Goal: Task Accomplishment & Management: Manage account settings

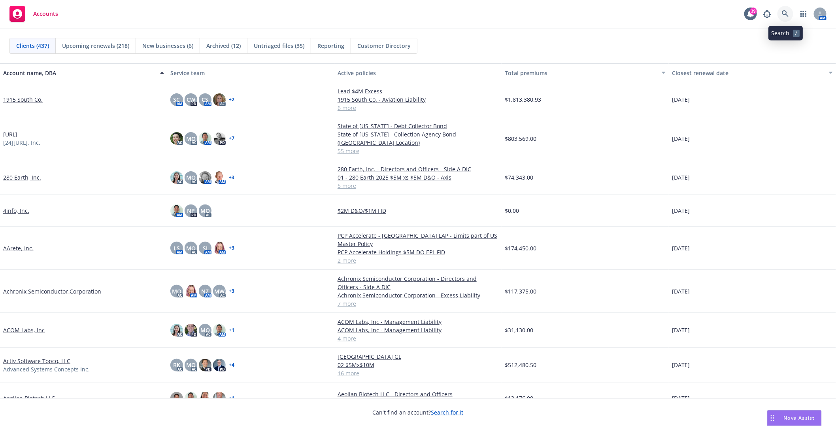
click at [785, 16] on icon at bounding box center [785, 13] width 7 height 7
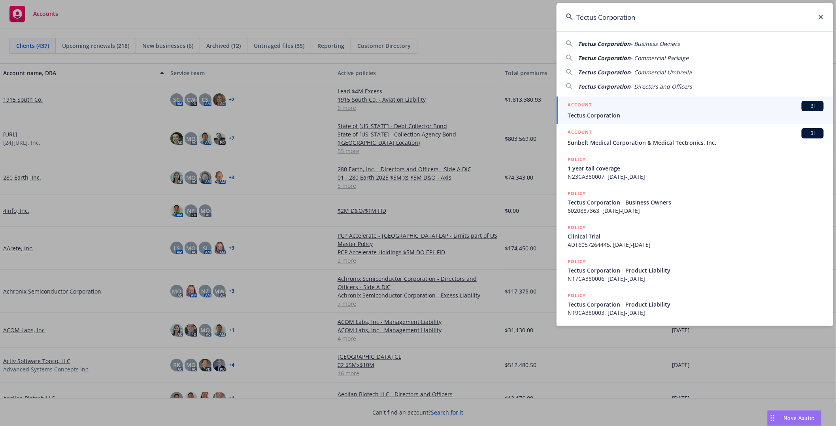
type input "Tectus Corporation"
click at [595, 105] on div "ACCOUNT BI" at bounding box center [696, 106] width 256 height 10
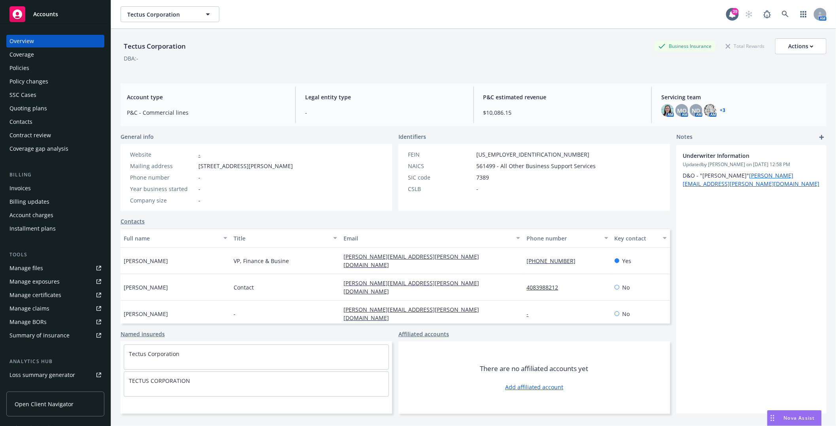
click at [42, 109] on div "Quoting plans" at bounding box center [28, 108] width 38 height 13
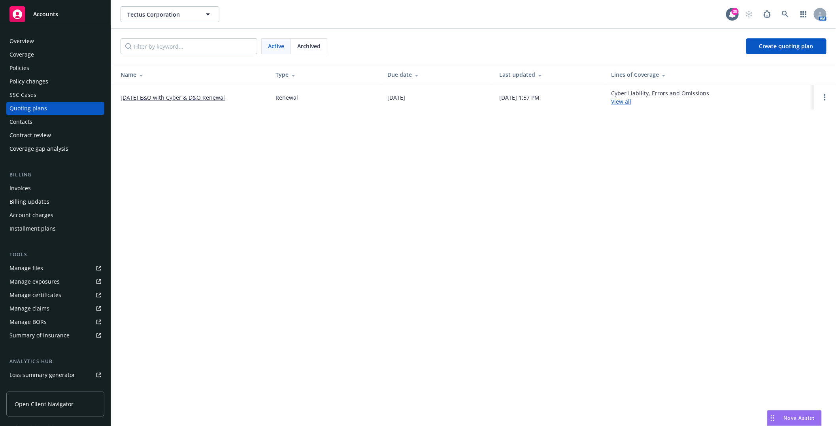
click at [151, 98] on link "[DATE] E&O with Cyber & D&O Renewal" at bounding box center [173, 97] width 104 height 8
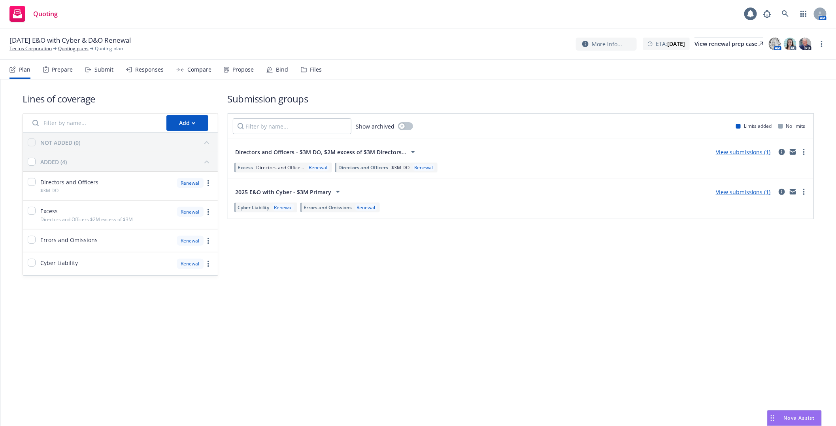
click at [310, 68] on div "Files" at bounding box center [316, 69] width 12 height 6
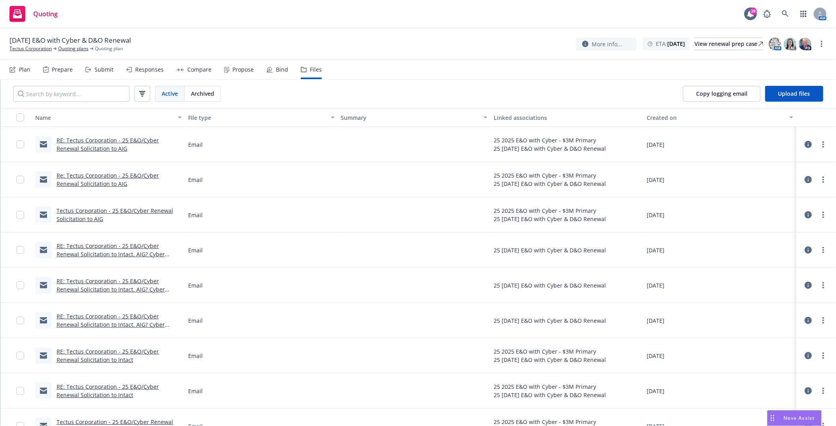
click at [81, 137] on link "RE: Tectus Corporation - 25 E&O/Cyber Renewal Solicitation to AIG" at bounding box center [108, 144] width 102 height 16
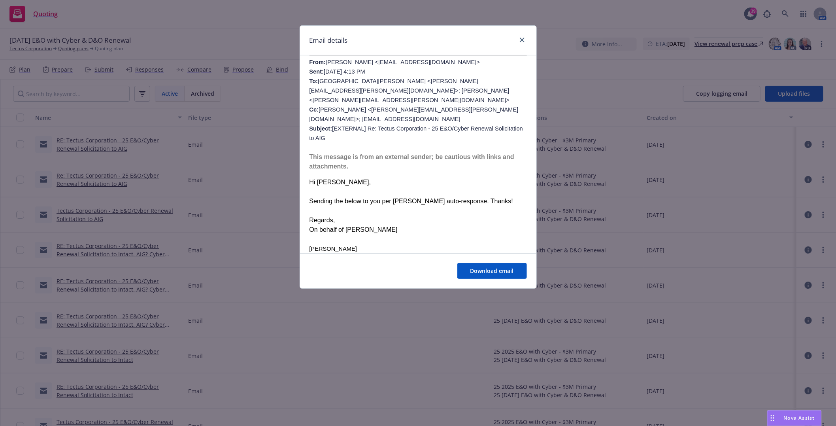
scroll to position [263, 0]
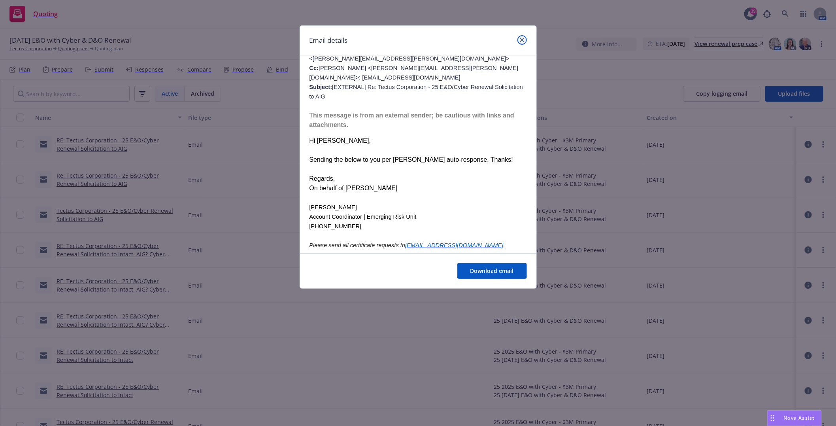
click at [521, 41] on icon "close" at bounding box center [522, 40] width 5 height 5
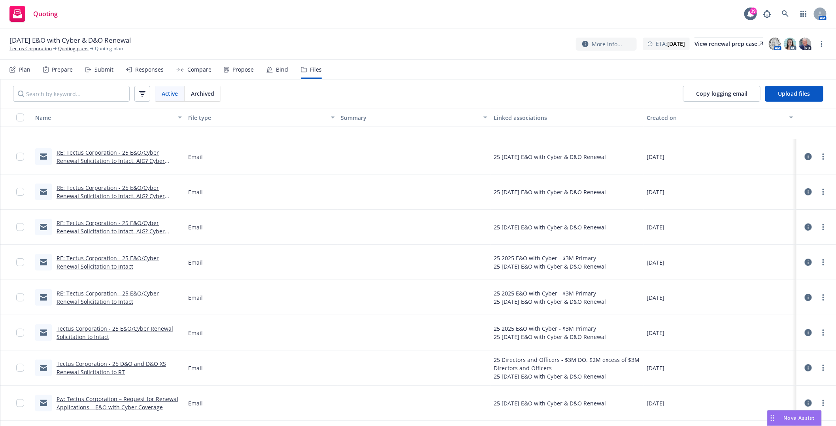
scroll to position [157, 0]
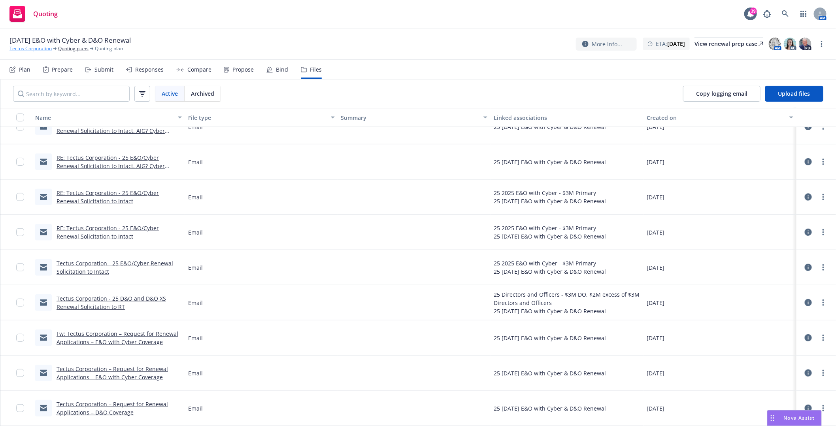
click at [41, 48] on link "Tectus Corporation" at bounding box center [30, 48] width 42 height 7
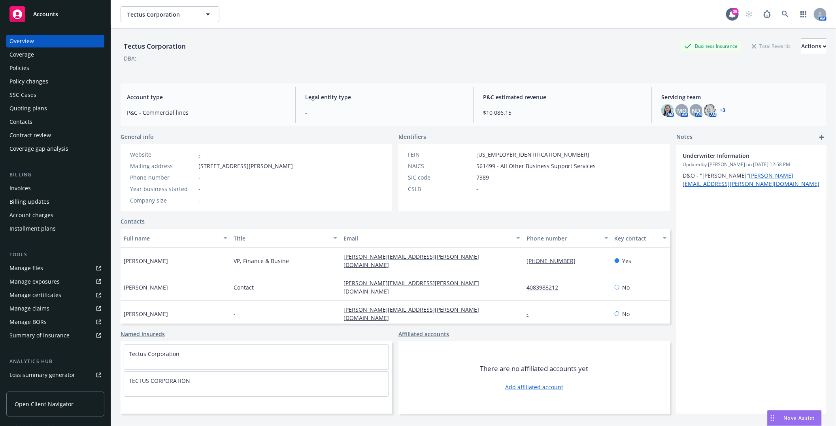
click at [30, 70] on div "Policies" at bounding box center [55, 68] width 92 height 13
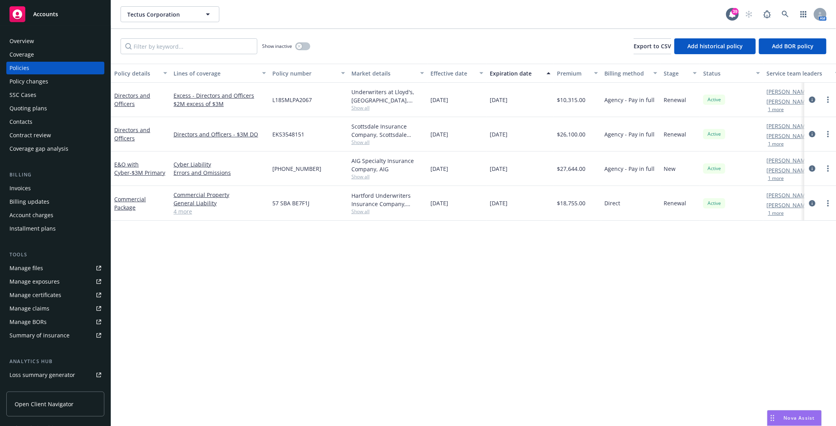
click at [24, 111] on div "Quoting plans" at bounding box center [28, 108] width 38 height 13
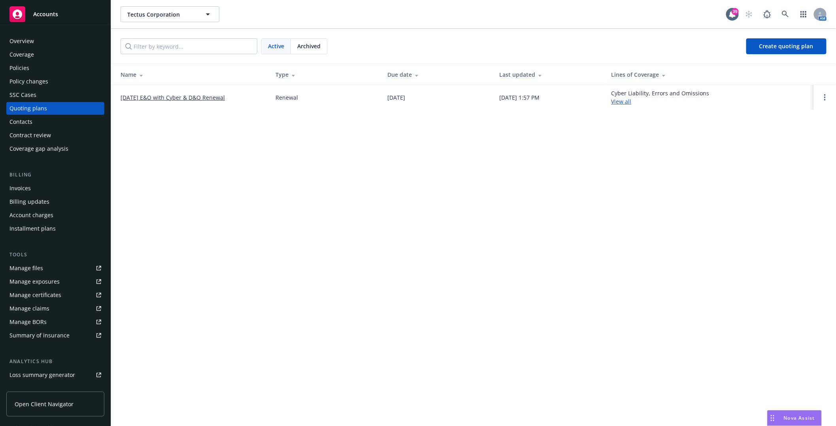
click at [205, 98] on link "[DATE] E&O with Cyber & D&O Renewal" at bounding box center [173, 97] width 104 height 8
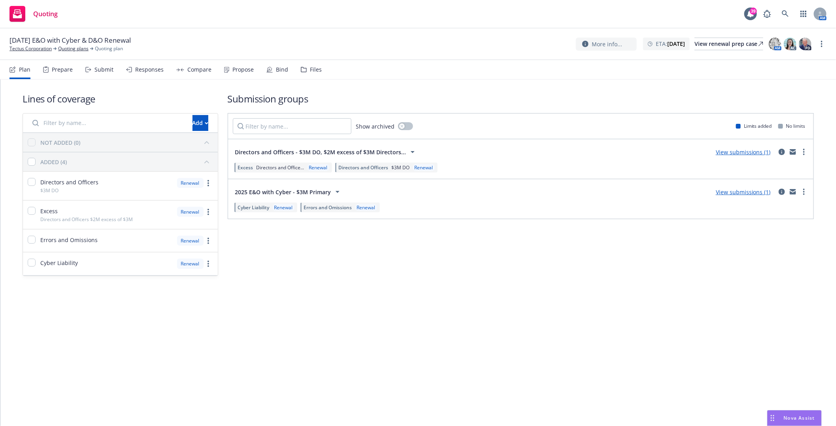
click at [310, 69] on div "Files" at bounding box center [316, 69] width 12 height 6
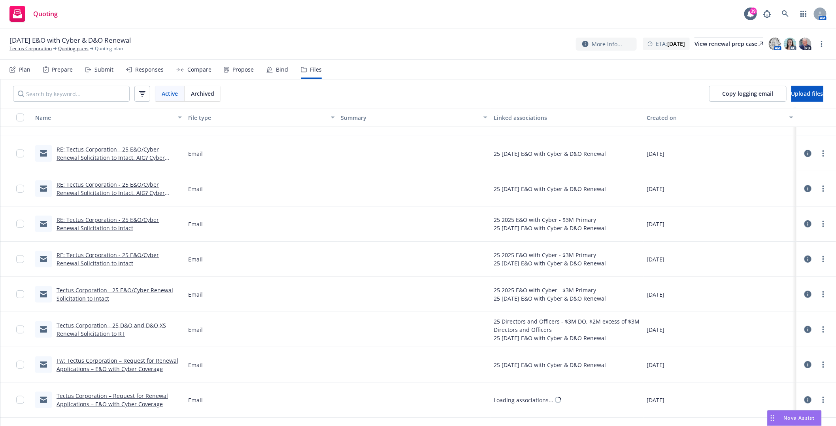
scroll to position [157, 0]
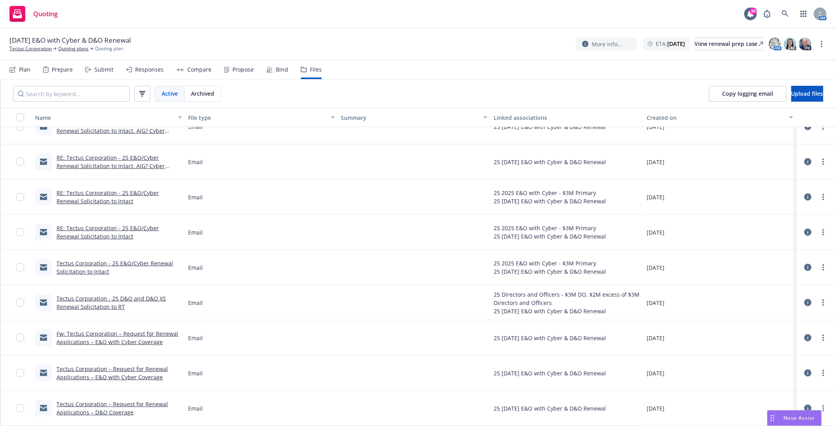
click at [82, 404] on link "Tectus Corporation – Request for Renewal Applications – D&O Coverage" at bounding box center [112, 408] width 111 height 16
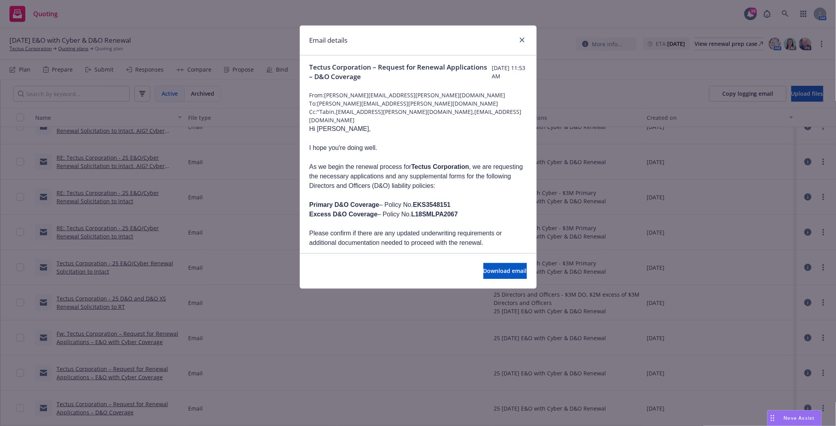
scroll to position [0, 0]
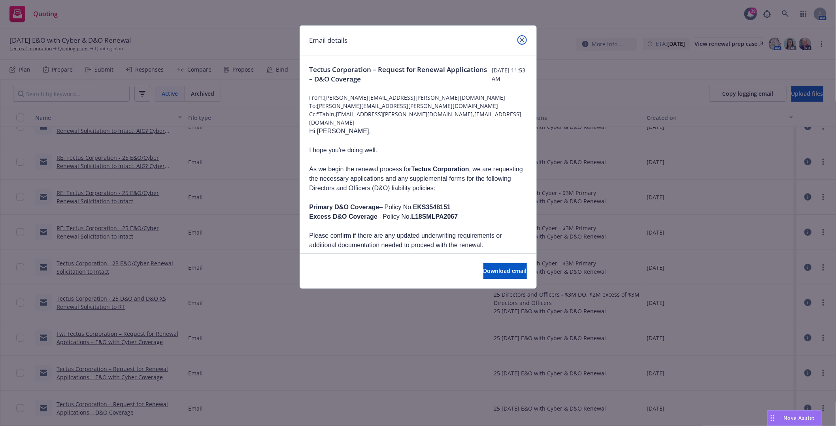
click at [524, 38] on link "close" at bounding box center [521, 39] width 9 height 9
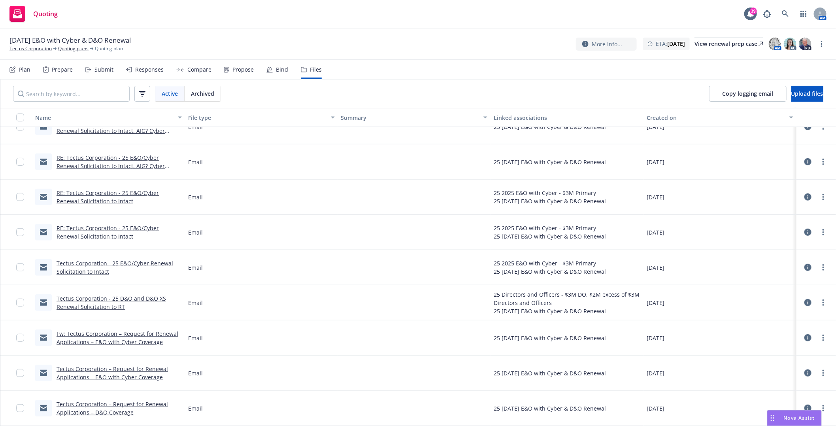
click at [80, 377] on link "Tectus Corporation – Request for Renewal Applications – E&O with Cyber Coverage" at bounding box center [112, 373] width 111 height 16
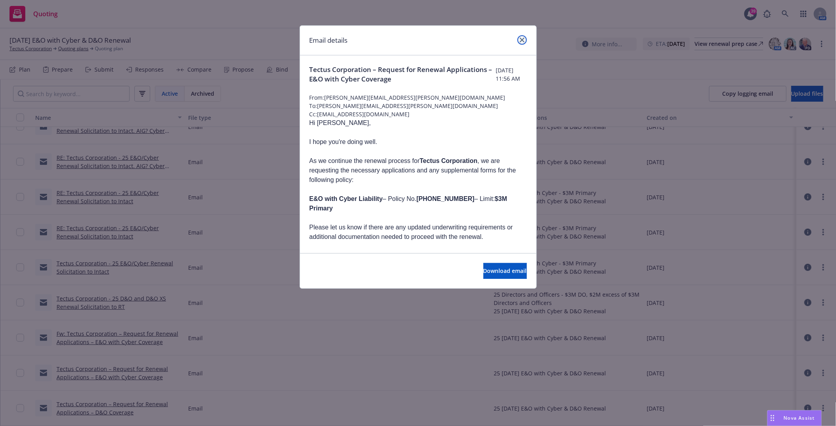
click at [523, 38] on icon "close" at bounding box center [522, 40] width 5 height 5
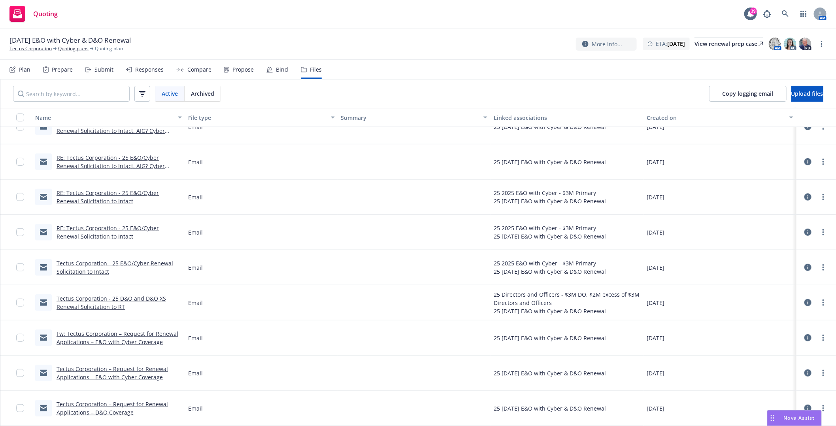
click at [81, 333] on link "Fw: Tectus Corporation – Request for Renewal Applications – E&O with Cyber Cove…" at bounding box center [118, 338] width 122 height 16
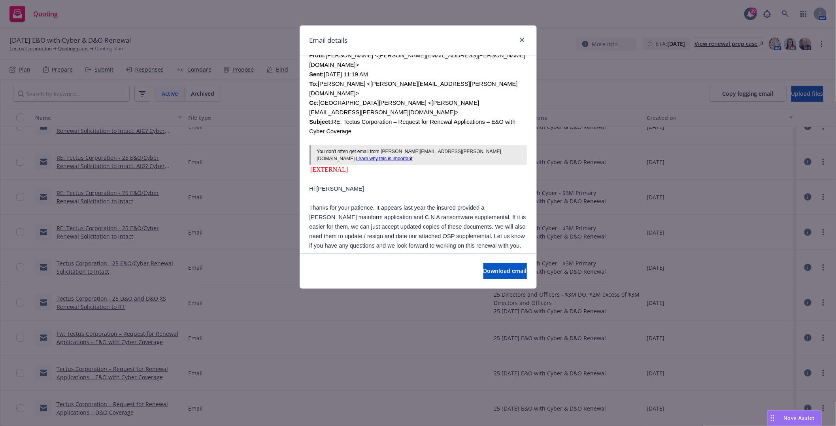
scroll to position [263, 0]
click at [522, 37] on link "close" at bounding box center [521, 39] width 9 height 9
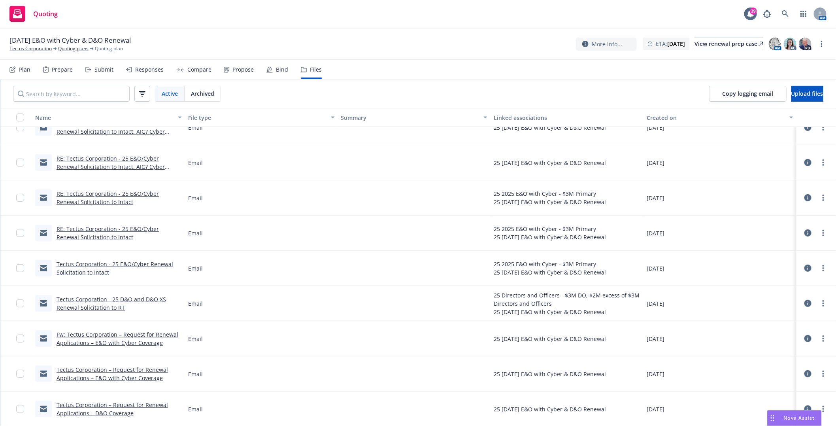
scroll to position [0, 0]
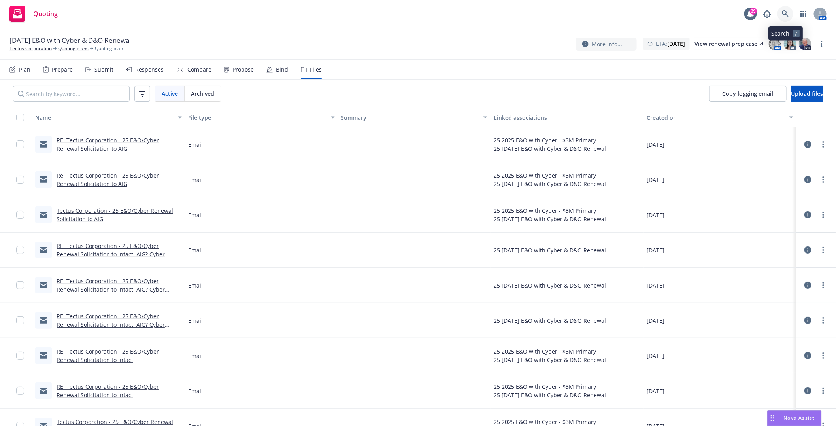
click at [789, 11] on link at bounding box center [785, 14] width 16 height 16
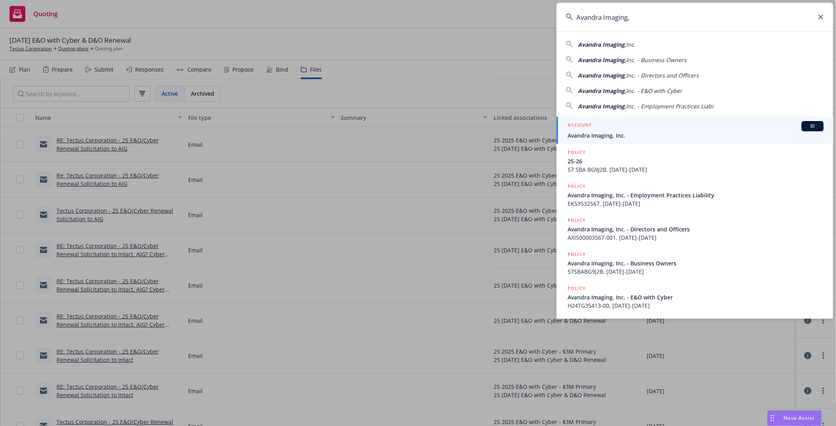
type input "Avandra Imaging,"
click at [609, 130] on div "ACCOUNT BI" at bounding box center [696, 126] width 256 height 10
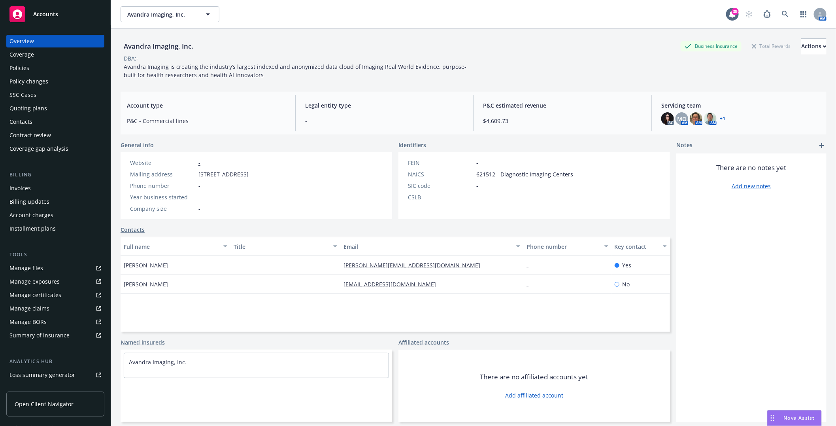
click at [25, 66] on div "Policies" at bounding box center [19, 68] width 20 height 13
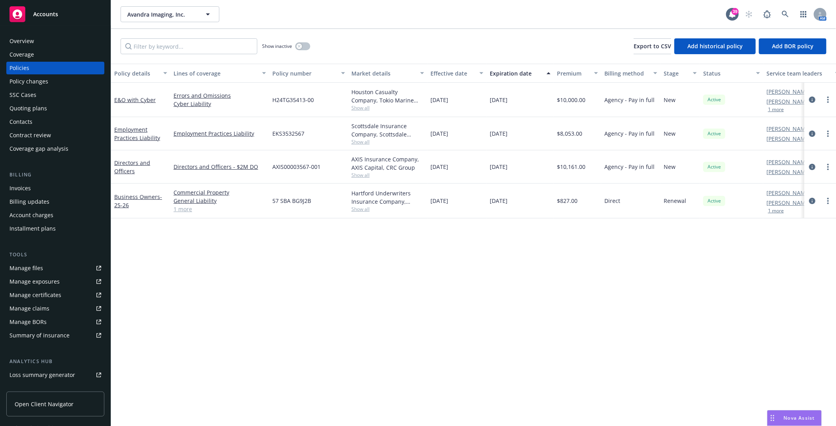
click at [15, 117] on div "Contacts" at bounding box center [20, 121] width 23 height 13
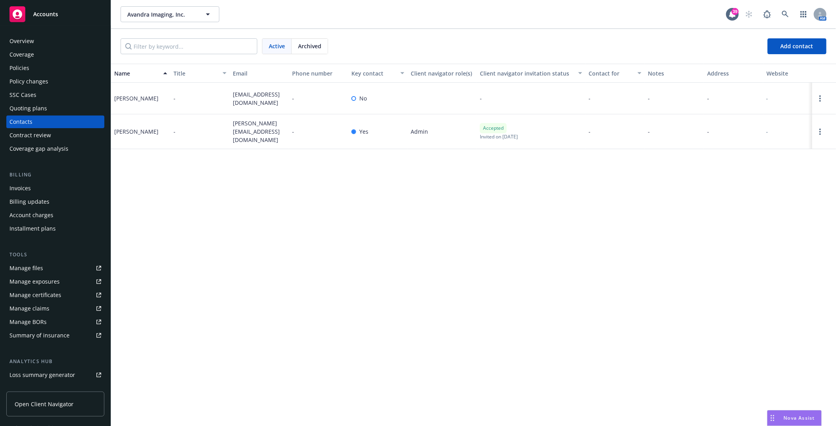
click at [26, 124] on div "Contacts" at bounding box center [20, 121] width 23 height 13
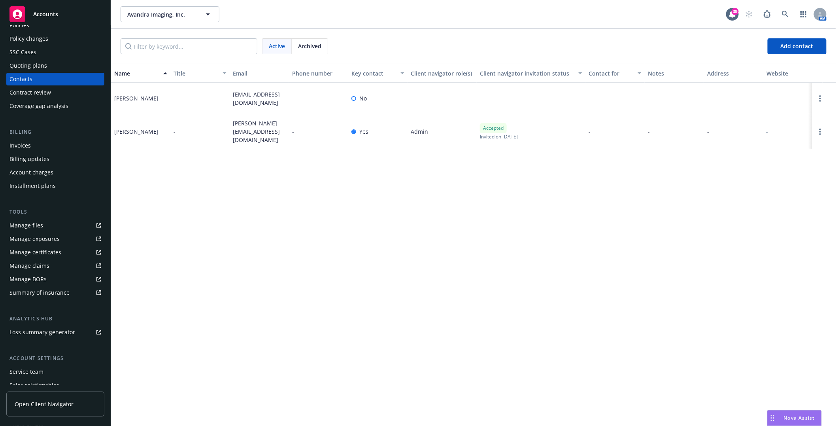
scroll to position [89, 0]
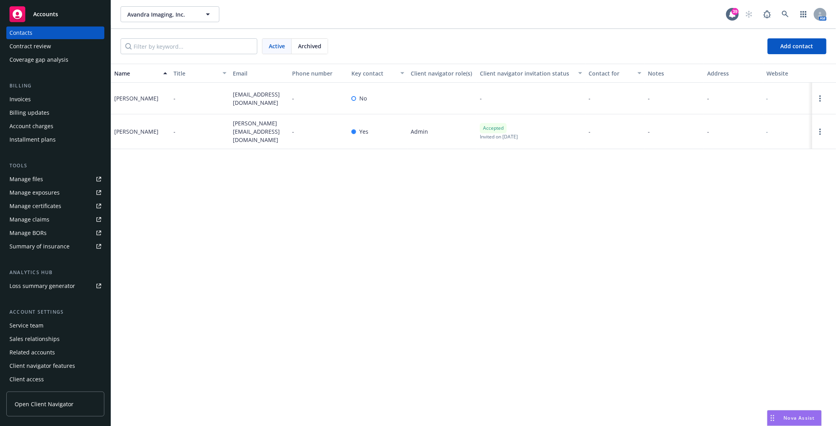
click at [30, 327] on div "Service team" at bounding box center [26, 325] width 34 height 13
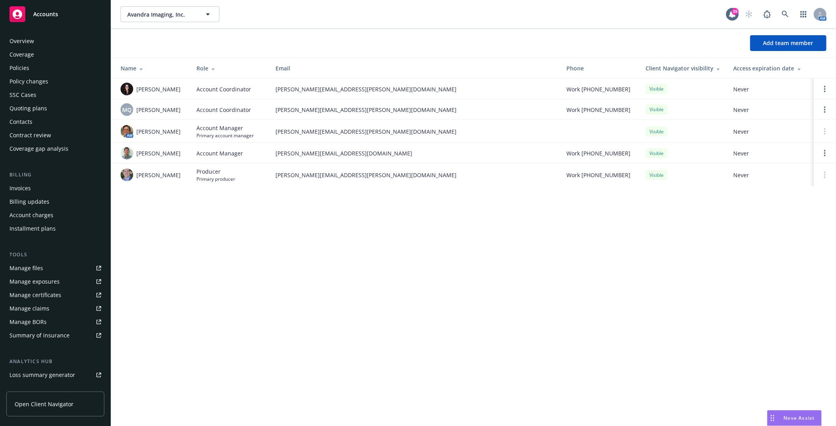
click at [22, 120] on div "Contacts" at bounding box center [20, 121] width 23 height 13
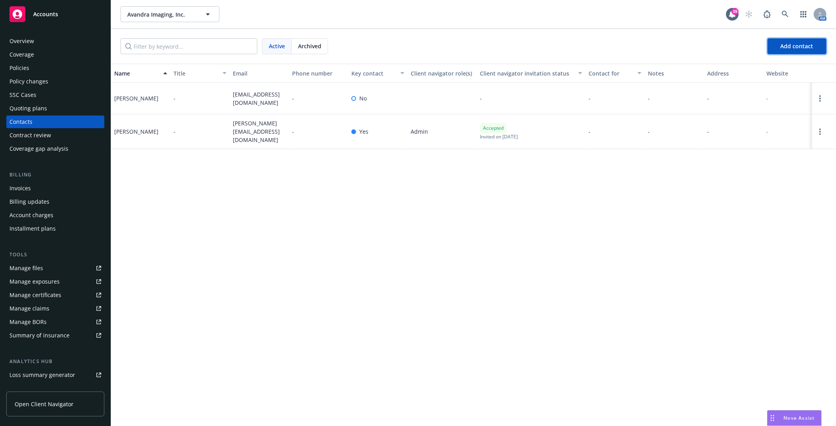
click at [787, 46] on span "Add contact" at bounding box center [797, 46] width 33 height 8
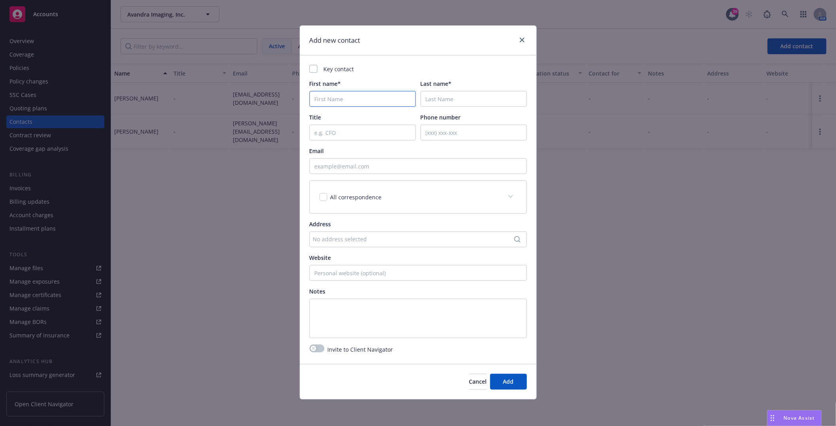
click at [319, 101] on input "First name*" at bounding box center [362, 99] width 106 height 16
paste input "[PERSON_NAME] <[PERSON_NAME][EMAIL_ADDRESS][DOMAIN_NAME]>"
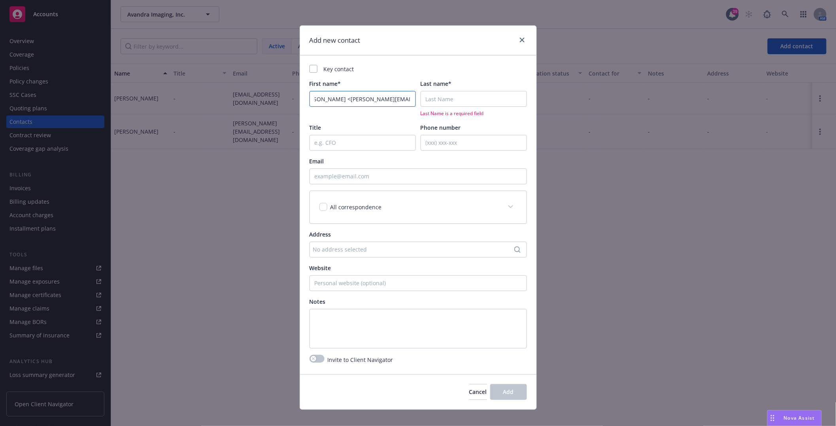
type input "[PERSON_NAME] <[PERSON_NAME][EMAIL_ADDRESS][DOMAIN_NAME]>"
click at [481, 100] on input "Last name*" at bounding box center [474, 99] width 106 height 16
paste input "[PERSON_NAME] <[PERSON_NAME][EMAIL_ADDRESS][DOMAIN_NAME]>"
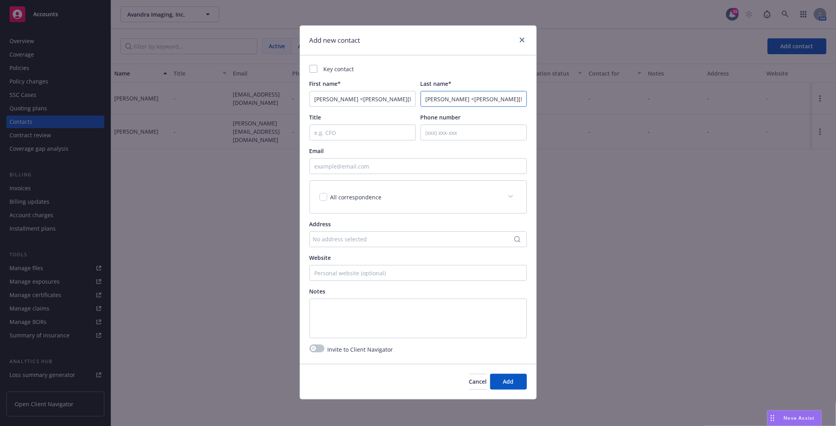
scroll to position [0, 13]
type input "[PERSON_NAME] <[PERSON_NAME][EMAIL_ADDRESS][DOMAIN_NAME]>"
click at [354, 164] on input "Email" at bounding box center [417, 166] width 217 height 16
paste input "[PERSON_NAME] <[PERSON_NAME][EMAIL_ADDRESS][DOMAIN_NAME]>"
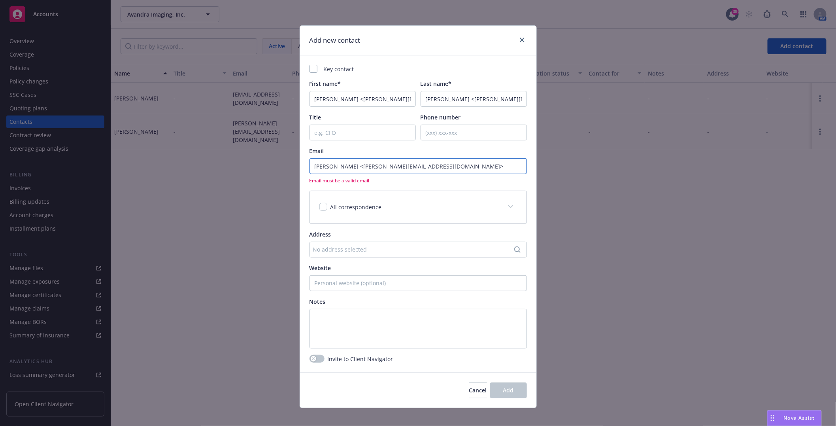
type input "[PERSON_NAME] <[PERSON_NAME][EMAIL_ADDRESS][DOMAIN_NAME]>"
drag, startPoint x: 329, startPoint y: 99, endPoint x: 438, endPoint y: 95, distance: 109.1
click at [438, 95] on div "First name* [PERSON_NAME] <[PERSON_NAME][EMAIL_ADDRESS][DOMAIN_NAME]> Last name…" at bounding box center [417, 92] width 217 height 27
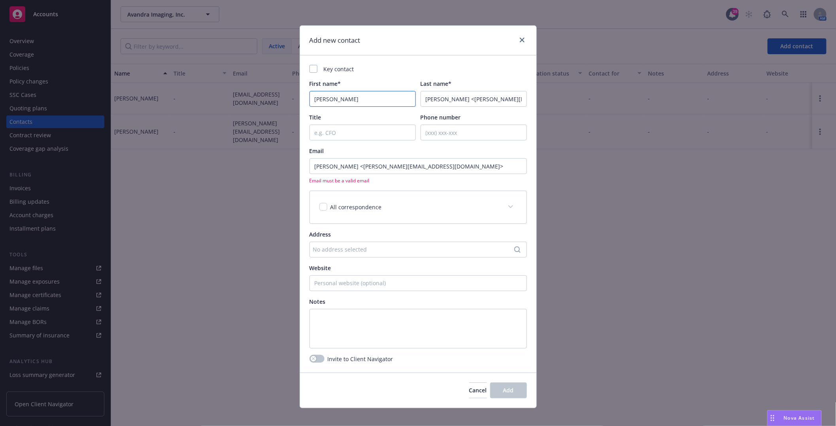
type input "[PERSON_NAME]"
drag, startPoint x: 440, startPoint y: 97, endPoint x: 387, endPoint y: 97, distance: 52.6
click at [387, 97] on div "First name* [PERSON_NAME] Last name* [PERSON_NAME] <[PERSON_NAME][EMAIL_ADDRESS…" at bounding box center [417, 92] width 217 height 27
drag, startPoint x: 433, startPoint y: 98, endPoint x: 532, endPoint y: 101, distance: 98.5
click at [532, 101] on div "Key contact First name* [PERSON_NAME] Last name* [PERSON_NAME] <[PERSON_NAME][E…" at bounding box center [418, 213] width 236 height 317
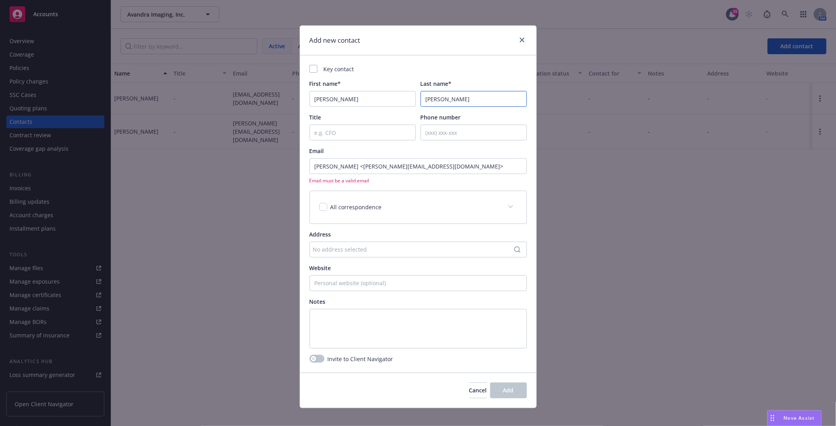
type input "[PERSON_NAME]"
drag, startPoint x: 345, startPoint y: 164, endPoint x: 273, endPoint y: 167, distance: 72.0
click at [273, 167] on div "Add new contact Key contact First name* [PERSON_NAME] Last name* [PERSON_NAME] …" at bounding box center [418, 213] width 836 height 426
click at [389, 164] on input "[EMAIL_ADDRESS][DOMAIN_NAME]>" at bounding box center [417, 166] width 217 height 16
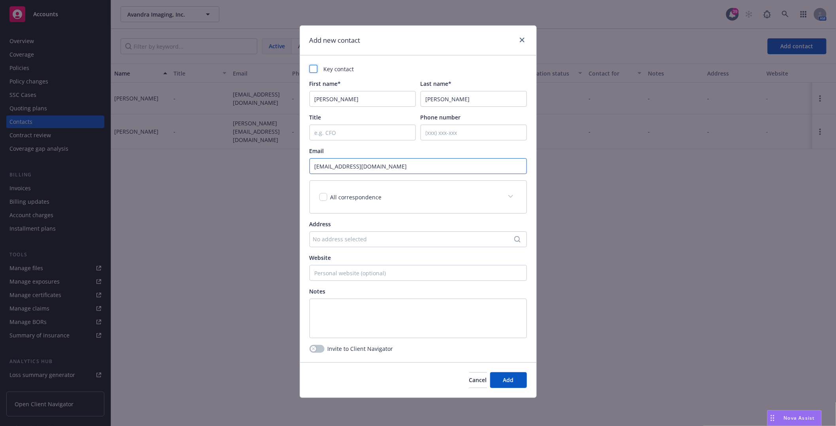
type input "[EMAIL_ADDRESS][DOMAIN_NAME]"
click at [311, 68] on div at bounding box center [313, 69] width 8 height 8
checkbox input "true"
click at [514, 382] on button "Add" at bounding box center [508, 380] width 37 height 16
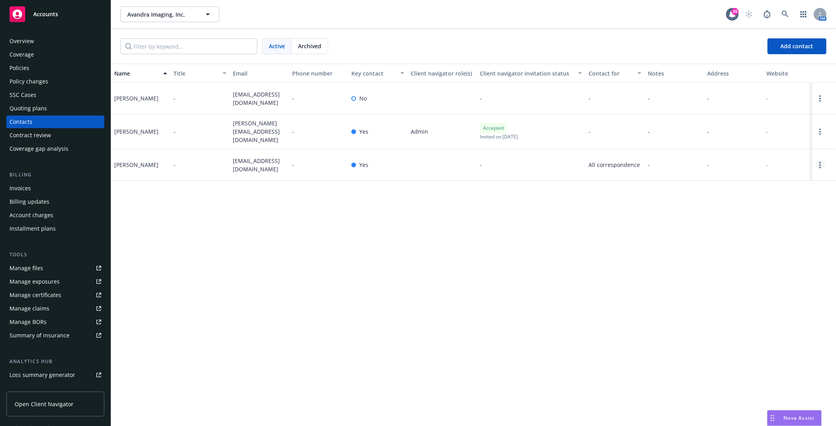
click at [820, 162] on circle "Open options" at bounding box center [820, 163] width 2 height 2
click at [751, 117] on link "Edit contact" at bounding box center [769, 117] width 89 height 16
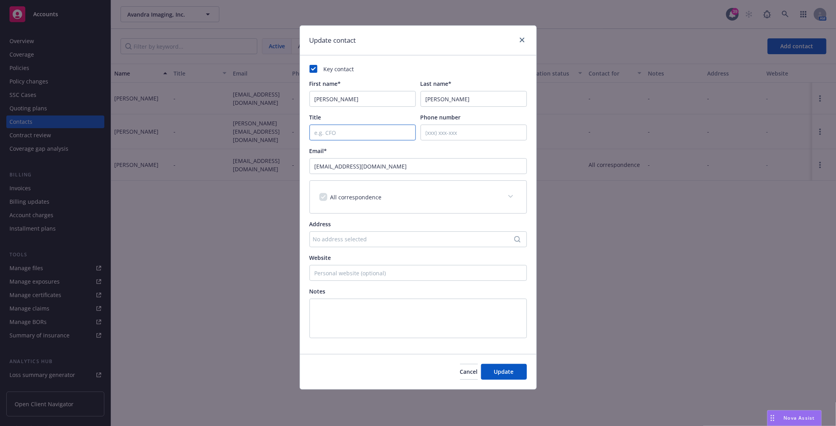
click at [321, 131] on input "Title" at bounding box center [362, 132] width 106 height 16
type input "CFO"
click at [505, 370] on span "Update" at bounding box center [504, 372] width 20 height 8
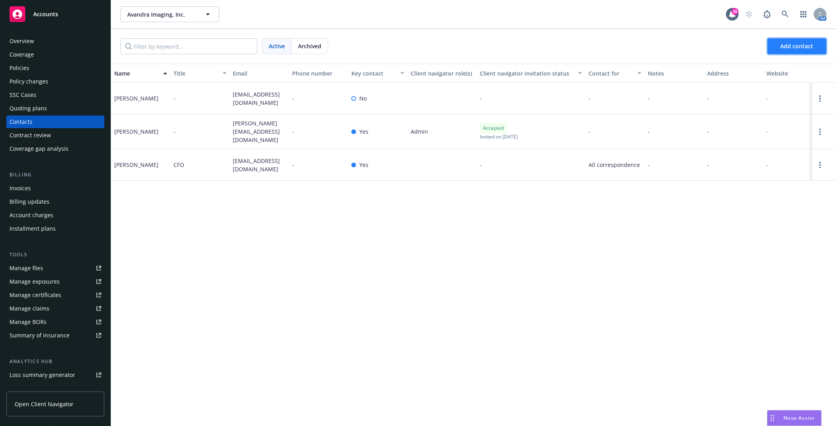
click at [787, 46] on span "Add contact" at bounding box center [797, 46] width 33 height 8
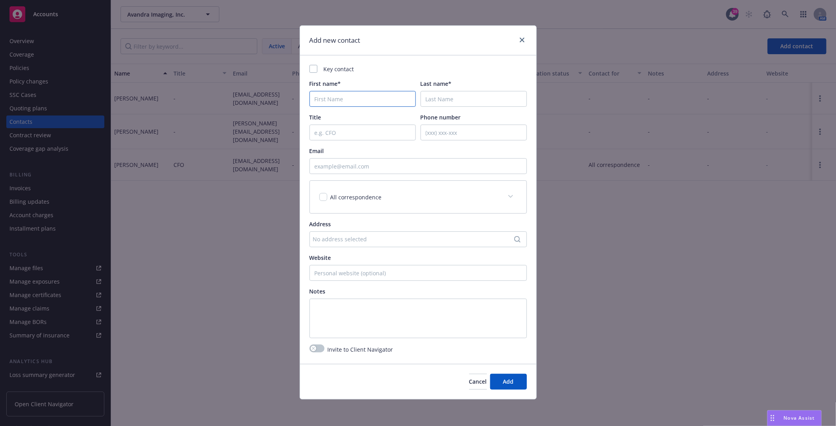
click at [337, 101] on input "First name*" at bounding box center [362, 99] width 106 height 16
paste input "[PERSON_NAME] <[PERSON_NAME][EMAIL_ADDRESS][DOMAIN_NAME]>"
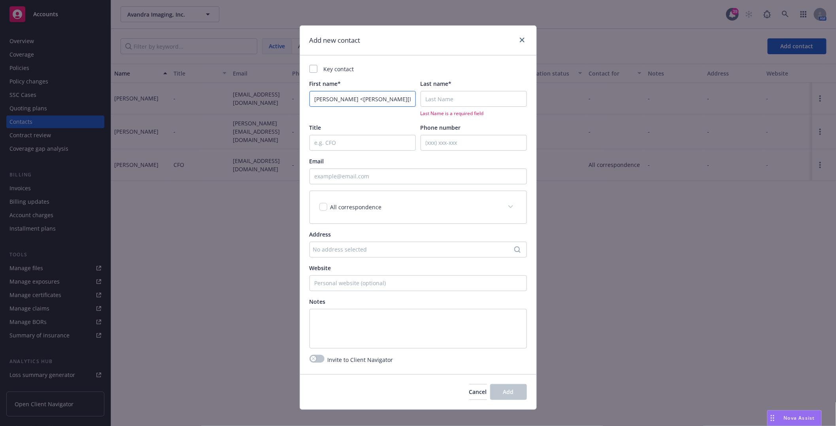
scroll to position [0, 14]
type input "[PERSON_NAME] <[PERSON_NAME][EMAIL_ADDRESS][DOMAIN_NAME]>"
click at [445, 99] on input "Last name*" at bounding box center [474, 99] width 106 height 16
paste input "[PERSON_NAME] <[PERSON_NAME][EMAIL_ADDRESS][DOMAIN_NAME]>"
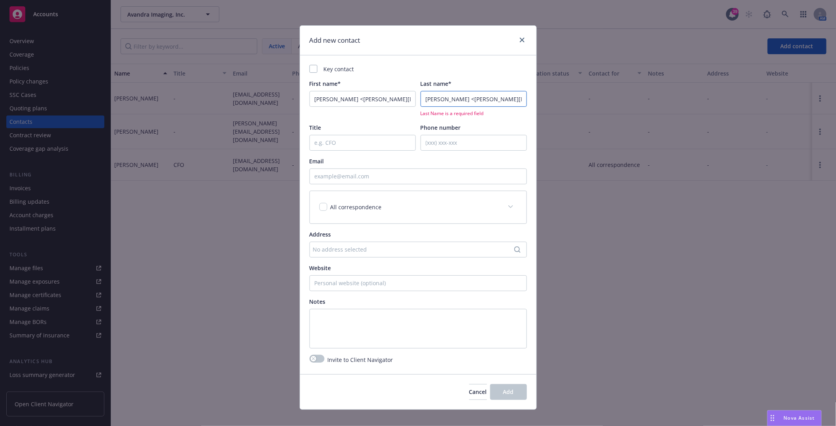
scroll to position [0, 14]
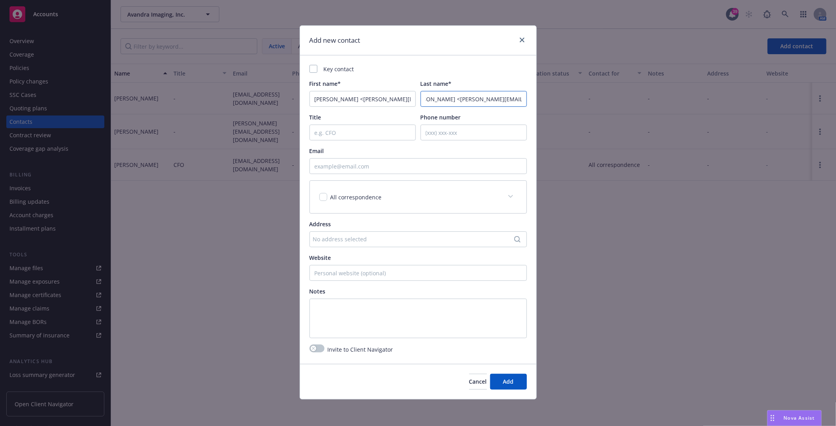
type input "[PERSON_NAME] <[PERSON_NAME][EMAIL_ADDRESS][DOMAIN_NAME]>"
click at [345, 168] on input "Email" at bounding box center [417, 166] width 217 height 16
paste input "[PERSON_NAME] <[PERSON_NAME][EMAIL_ADDRESS][DOMAIN_NAME]>"
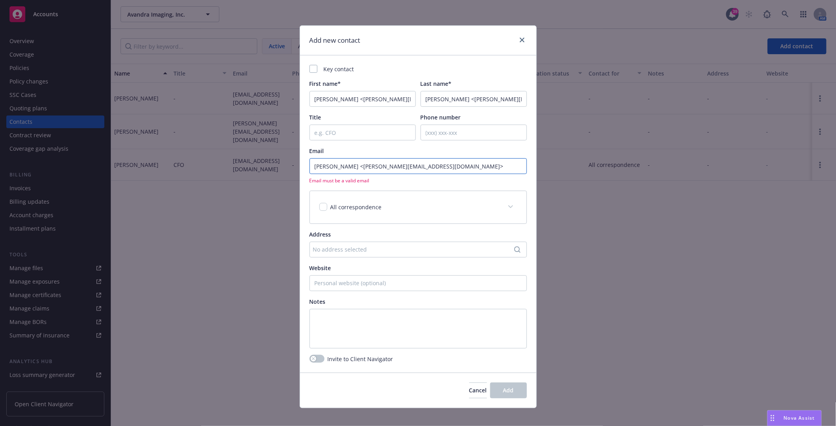
drag, startPoint x: 341, startPoint y: 165, endPoint x: 275, endPoint y: 163, distance: 66.4
click at [275, 163] on div "Add new contact Key contact First name* [PERSON_NAME] <[PERSON_NAME][EMAIL_ADDR…" at bounding box center [418, 213] width 836 height 426
click at [406, 170] on input "[PERSON_NAME][EMAIL_ADDRESS][DOMAIN_NAME]>" at bounding box center [417, 166] width 217 height 16
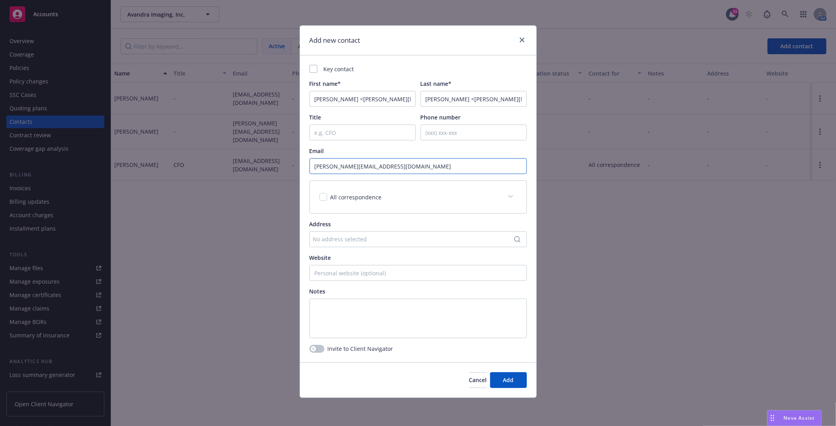
type input "[PERSON_NAME][EMAIL_ADDRESS][DOMAIN_NAME]"
drag, startPoint x: 332, startPoint y: 98, endPoint x: 436, endPoint y: 100, distance: 104.0
click at [436, 100] on div "First name* [PERSON_NAME] <[PERSON_NAME][EMAIL_ADDRESS][DOMAIN_NAME]> Last name…" at bounding box center [417, 92] width 217 height 27
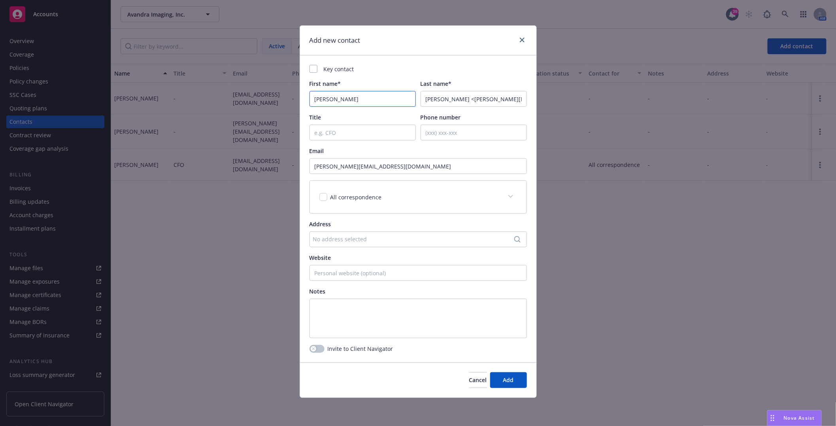
type input "[PERSON_NAME]"
drag, startPoint x: 443, startPoint y: 99, endPoint x: 418, endPoint y: 99, distance: 25.7
click at [418, 99] on div "First name* [PERSON_NAME] Last name* [PERSON_NAME] <[PERSON_NAME][EMAIL_ADDRESS…" at bounding box center [417, 92] width 217 height 27
drag, startPoint x: 436, startPoint y: 97, endPoint x: 523, endPoint y: 104, distance: 87.7
click at [523, 104] on input "[PERSON_NAME] <[PERSON_NAME][EMAIL_ADDRESS][DOMAIN_NAME]>" at bounding box center [474, 99] width 106 height 16
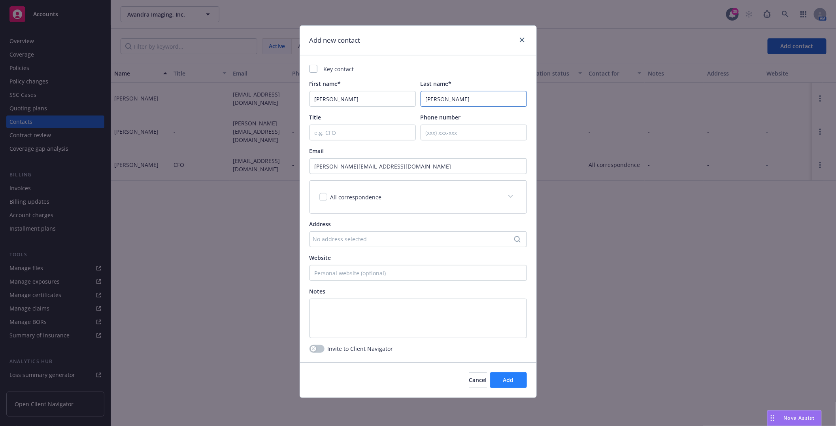
type input "[PERSON_NAME]"
click at [523, 380] on button "Add" at bounding box center [508, 380] width 37 height 16
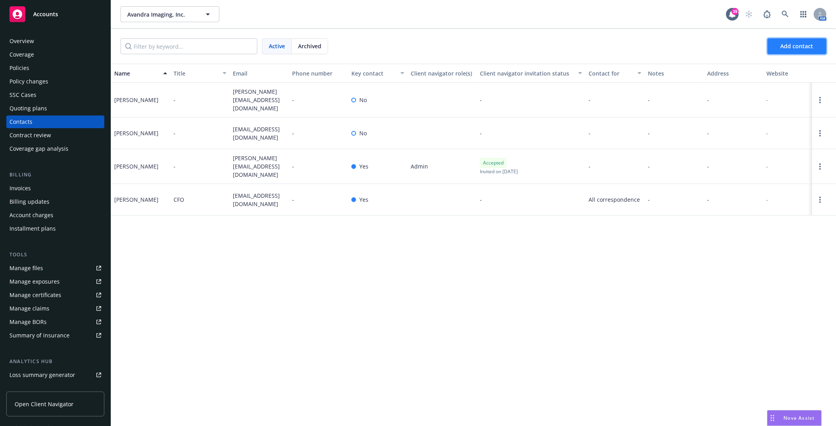
click at [788, 45] on span "Add contact" at bounding box center [797, 46] width 33 height 8
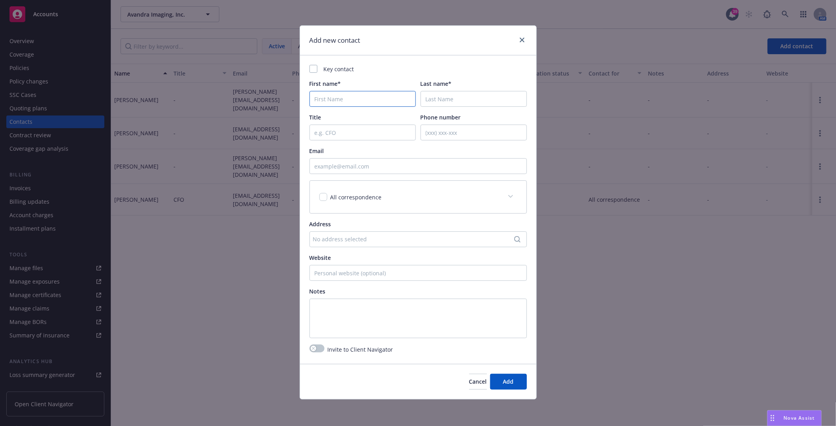
click at [359, 98] on input "First name*" at bounding box center [362, 99] width 106 height 16
paste input "[PERSON_NAME] <[PERSON_NAME][EMAIL_ADDRESS][DOMAIN_NAME]>"
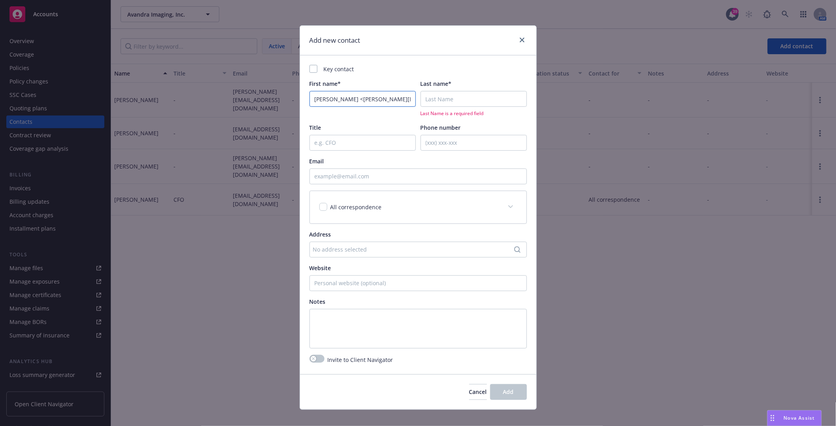
type input "[PERSON_NAME] <[PERSON_NAME][EMAIL_ADDRESS][DOMAIN_NAME]>"
click at [448, 97] on input "Last name*" at bounding box center [474, 99] width 106 height 16
paste input "[PERSON_NAME] <[PERSON_NAME][EMAIL_ADDRESS][DOMAIN_NAME]>"
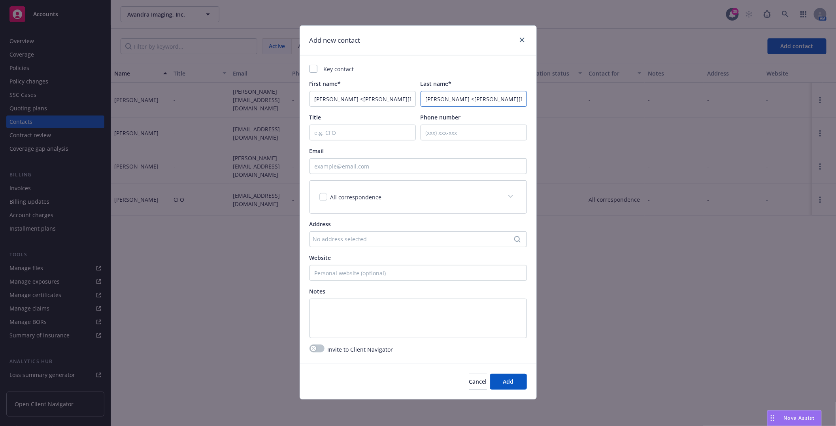
type input "[PERSON_NAME] <[PERSON_NAME][EMAIL_ADDRESS][DOMAIN_NAME]>"
click at [360, 167] on input "Email" at bounding box center [417, 166] width 217 height 16
paste input "[PERSON_NAME] <[PERSON_NAME][EMAIL_ADDRESS][DOMAIN_NAME]>"
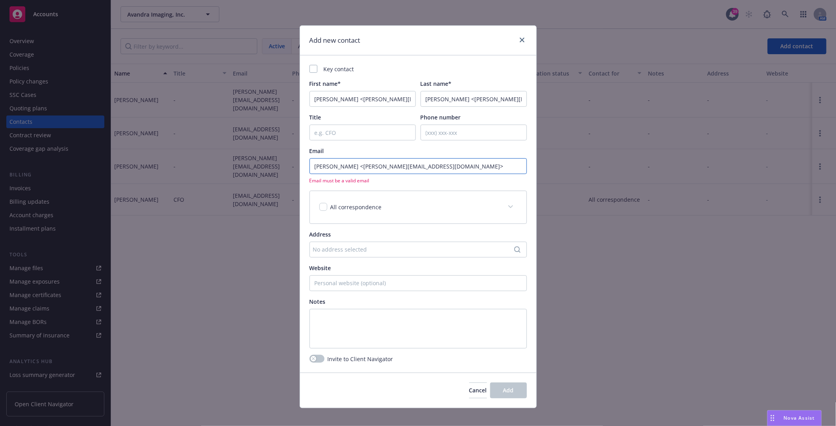
drag, startPoint x: 331, startPoint y: 165, endPoint x: 250, endPoint y: 162, distance: 81.1
click at [255, 165] on div "Add new contact Key contact First name* [PERSON_NAME] <[PERSON_NAME][EMAIL_ADDR…" at bounding box center [418, 213] width 836 height 426
click at [386, 169] on input "[PERSON_NAME][EMAIL_ADDRESS][DOMAIN_NAME]>" at bounding box center [417, 166] width 217 height 16
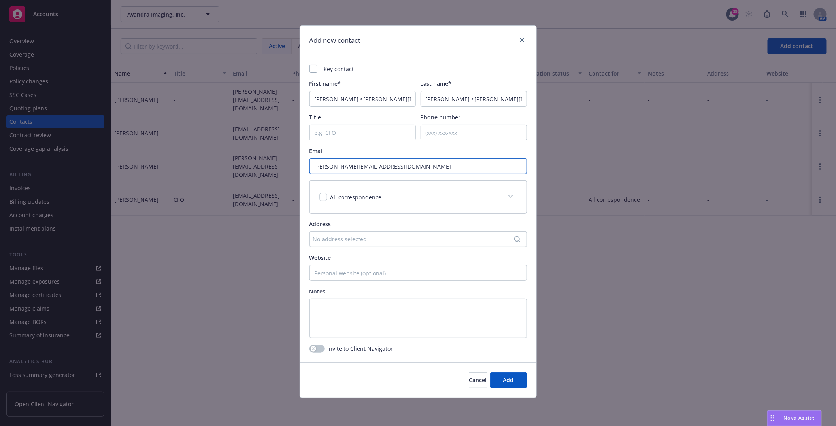
type input "[PERSON_NAME][EMAIL_ADDRESS][DOMAIN_NAME]"
drag, startPoint x: 329, startPoint y: 97, endPoint x: 436, endPoint y: 98, distance: 107.1
click at [436, 98] on div "First name* [PERSON_NAME] <[PERSON_NAME][EMAIL_ADDRESS][DOMAIN_NAME]> Last name…" at bounding box center [417, 92] width 217 height 27
type input "[PERSON_NAME]"
drag, startPoint x: 477, startPoint y: 100, endPoint x: 353, endPoint y: 100, distance: 123.7
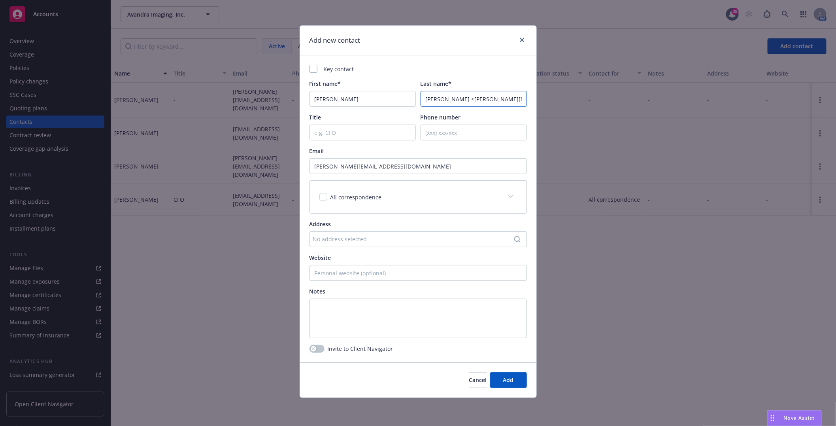
click at [353, 100] on div "First name* [PERSON_NAME] Last name* [PERSON_NAME] <[PERSON_NAME][EMAIL_ADDRESS…" at bounding box center [417, 92] width 217 height 27
type input ">"
click at [445, 93] on input ">" at bounding box center [474, 99] width 106 height 16
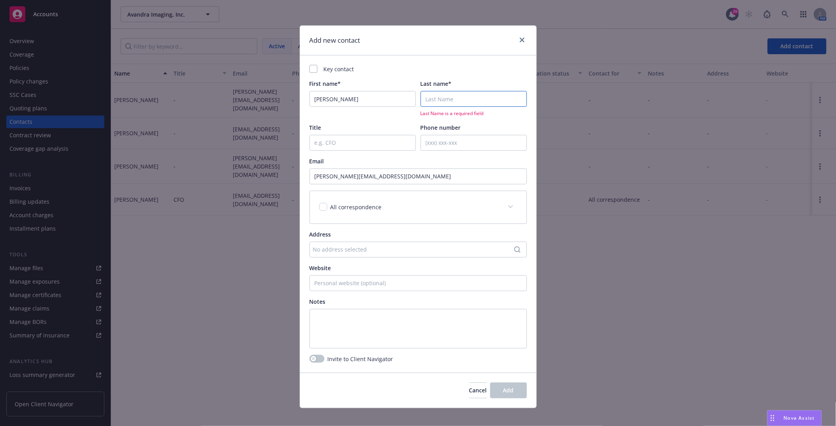
paste input "[PERSON_NAME]"
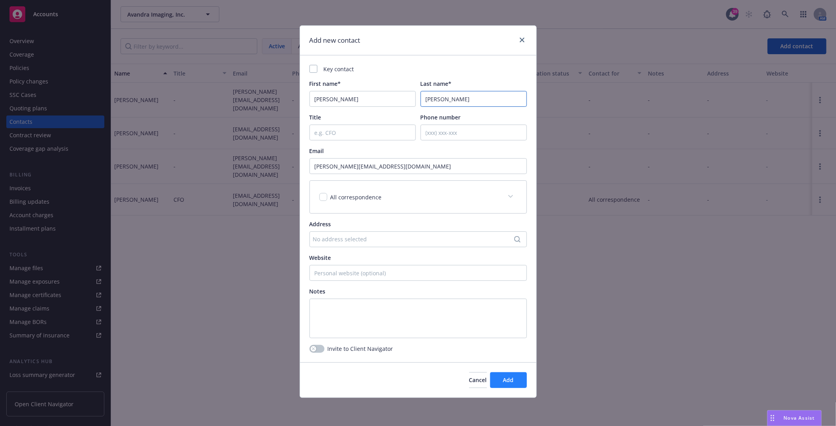
type input "[PERSON_NAME]"
click at [510, 381] on span "Add" at bounding box center [508, 380] width 11 height 8
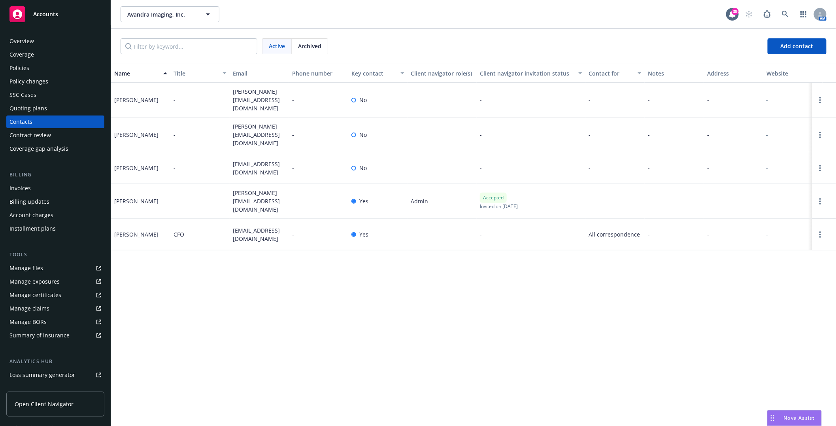
click at [24, 68] on div "Policies" at bounding box center [19, 68] width 20 height 13
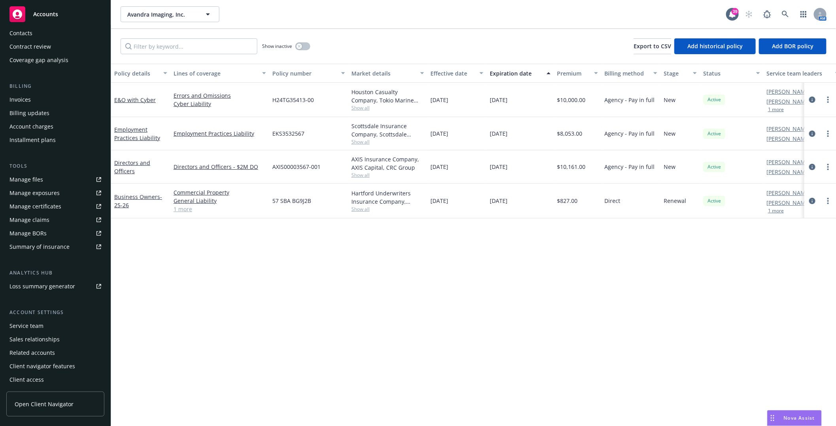
scroll to position [89, 0]
click at [136, 161] on link "Directors and Officers" at bounding box center [132, 167] width 36 height 16
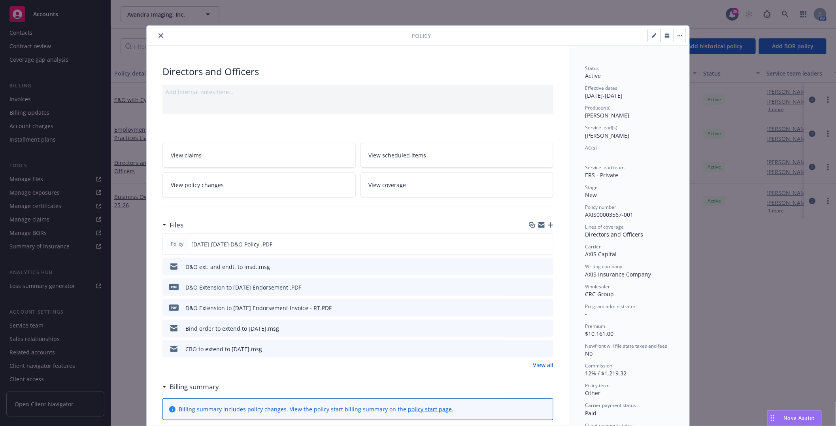
click at [546, 265] on icon "preview file" at bounding box center [545, 266] width 7 height 6
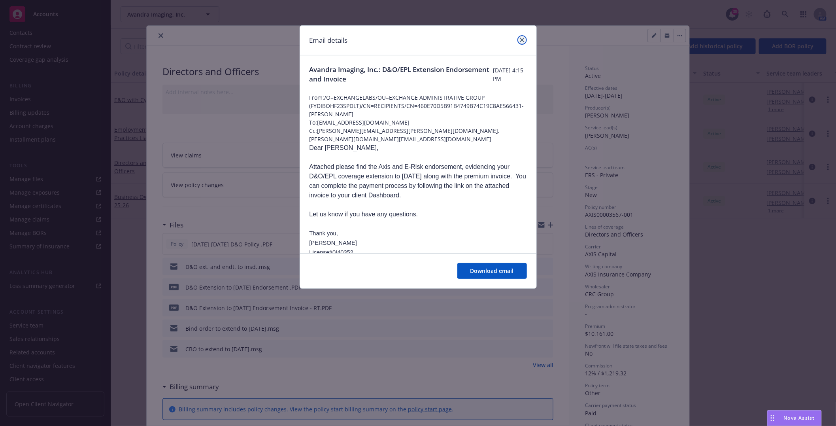
click at [521, 40] on icon "close" at bounding box center [522, 40] width 5 height 5
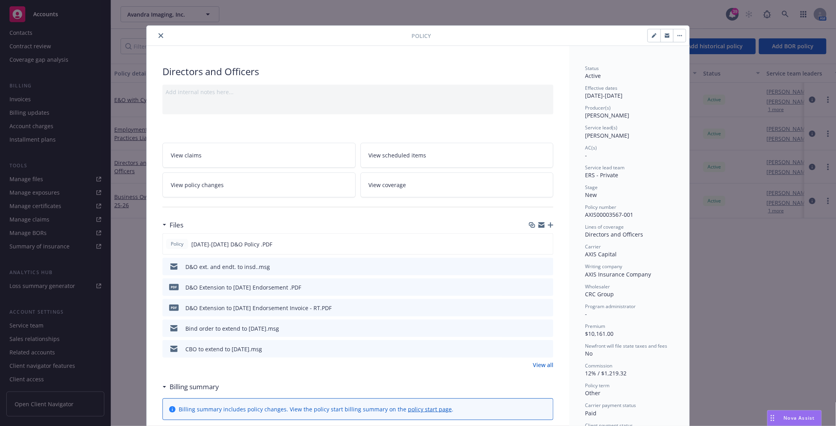
click at [158, 37] on icon "close" at bounding box center [160, 35] width 5 height 5
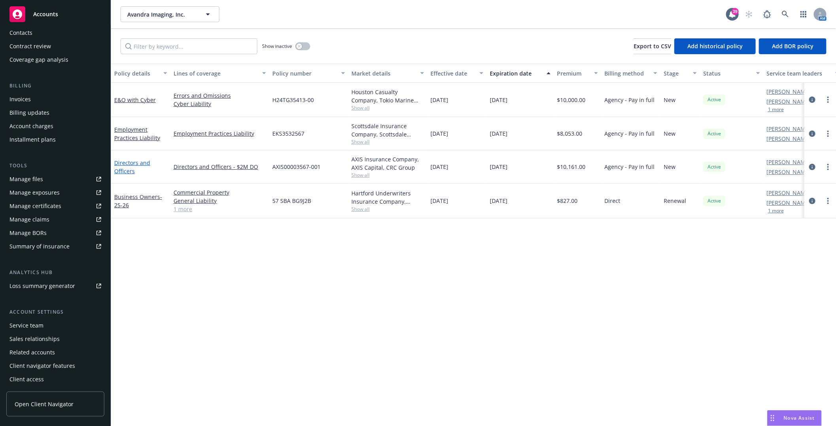
click at [124, 173] on link "Directors and Officers" at bounding box center [132, 167] width 36 height 16
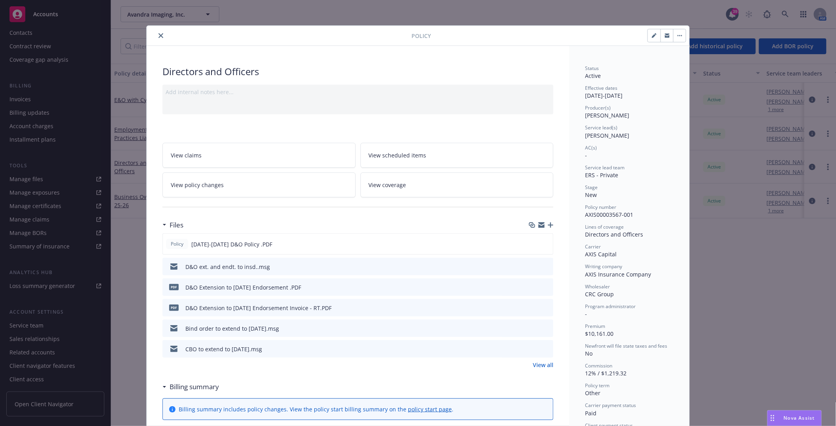
scroll to position [24, 0]
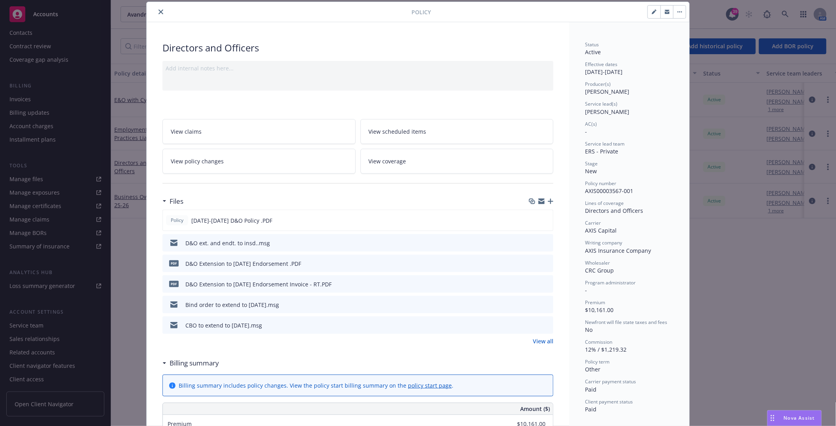
click at [159, 11] on icon "close" at bounding box center [160, 11] width 5 height 5
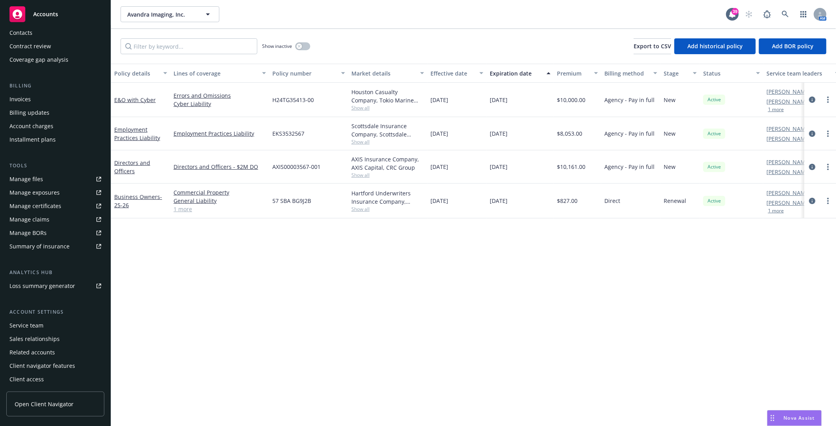
click at [135, 200] on div "Business Owners - 25-26" at bounding box center [140, 200] width 53 height 17
click at [136, 195] on link "Business Owners - 25-26" at bounding box center [138, 201] width 48 height 16
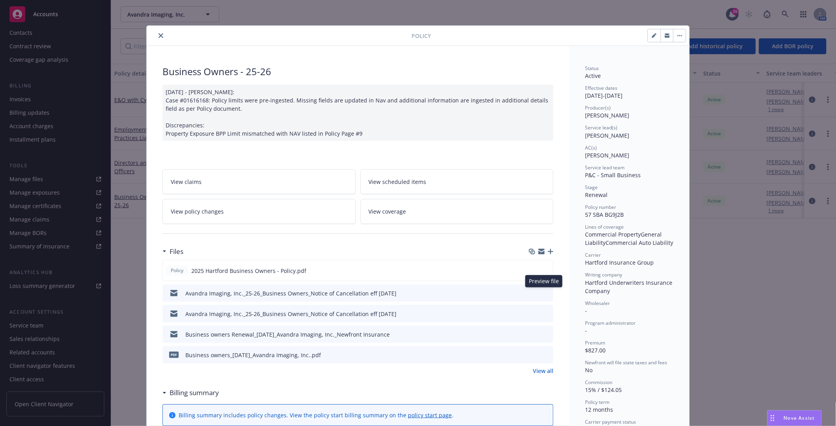
click at [543, 294] on icon "preview file" at bounding box center [545, 293] width 7 height 6
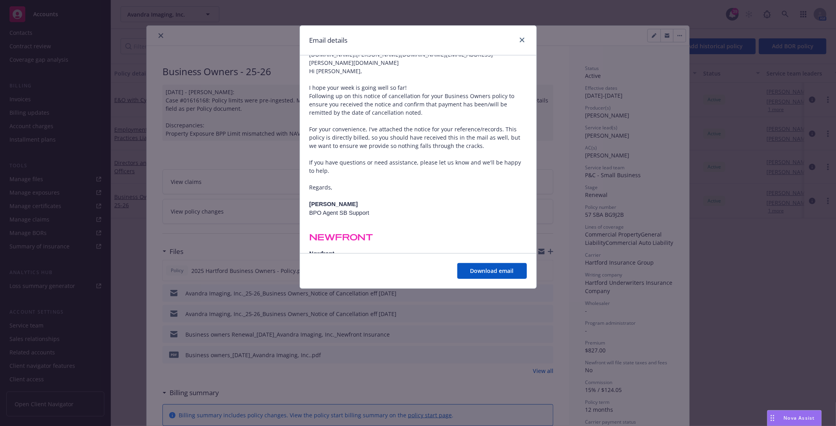
scroll to position [135, 0]
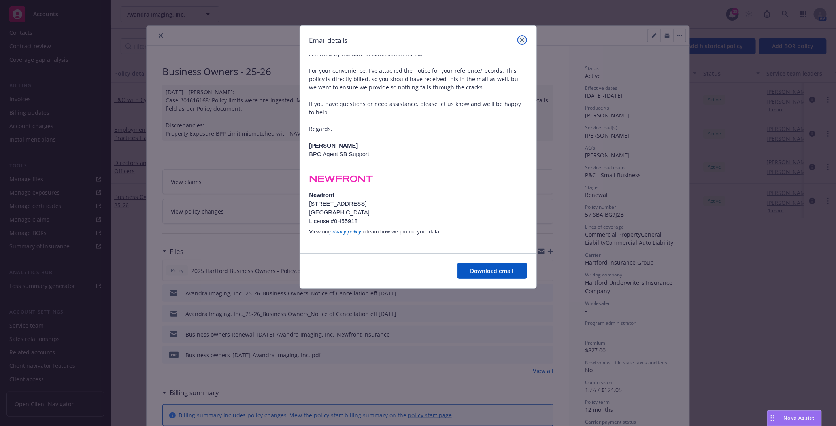
click at [524, 40] on link "close" at bounding box center [521, 39] width 9 height 9
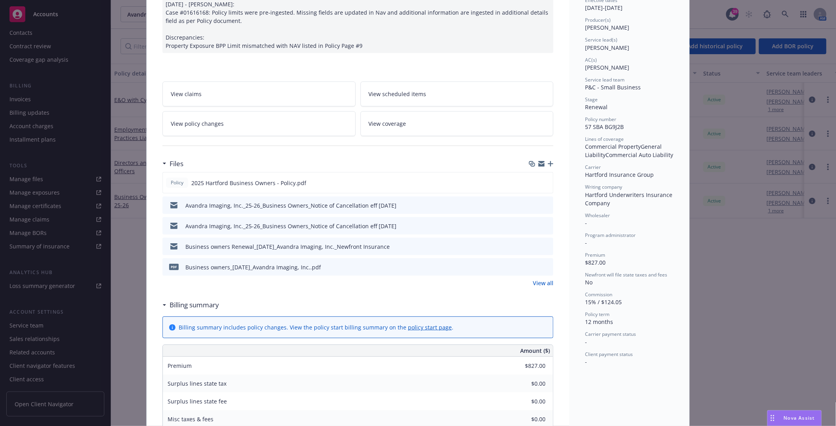
scroll to position [0, 0]
